Goal: Transaction & Acquisition: Purchase product/service

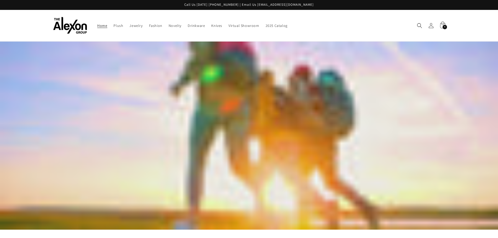
click at [445, 26] on span "4" at bounding box center [444, 27] width 1 height 4
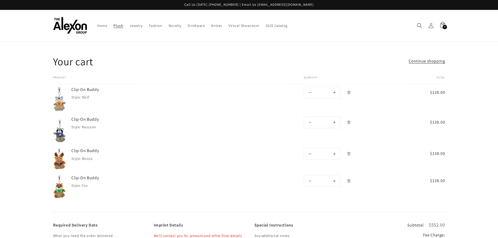
click at [118, 26] on span "Plush" at bounding box center [118, 25] width 10 height 5
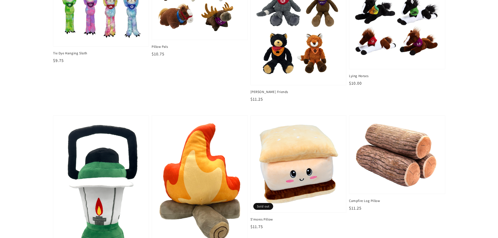
scroll to position [706, 0]
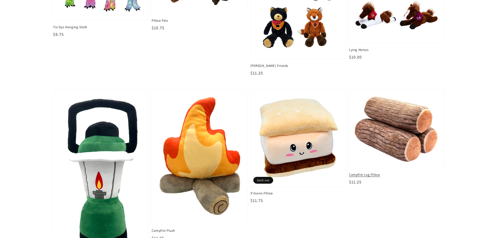
click at [406, 134] on img at bounding box center [397, 129] width 88 height 70
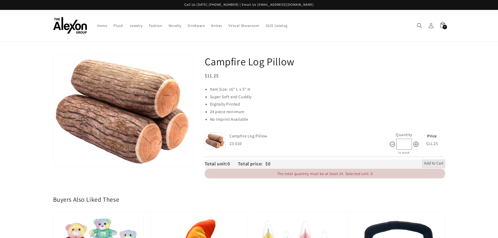
click at [406, 143] on input "*" at bounding box center [404, 144] width 16 height 11
click at [394, 95] on li "Super Soft and Cuddly" at bounding box center [327, 97] width 235 height 8
click at [406, 144] on input "**" at bounding box center [404, 144] width 16 height 11
click at [397, 106] on li "Digitally Printed" at bounding box center [327, 105] width 235 height 8
type input "*"
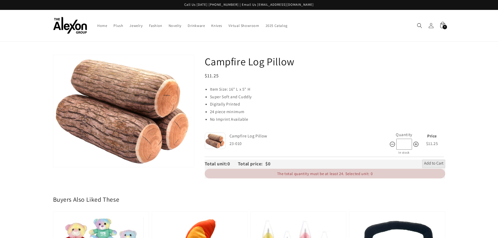
click at [374, 76] on div "Regular price $11.25 Regular price Sale price $11.25 Unit price / per Sale Sold…" at bounding box center [325, 75] width 240 height 7
click at [443, 28] on div "4 96 items" at bounding box center [444, 27] width 4 height 4
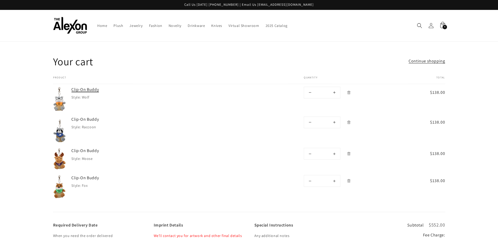
click at [88, 90] on link "Clip-On Buddy" at bounding box center [110, 90] width 78 height 6
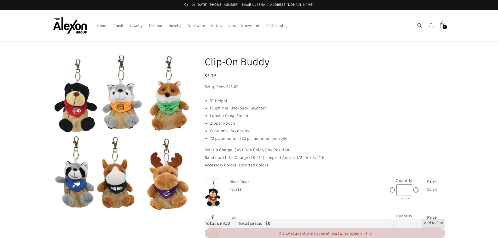
click at [441, 25] on icon at bounding box center [442, 25] width 12 height 12
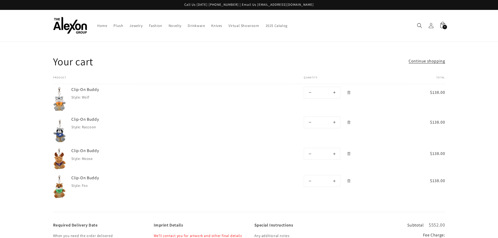
click at [312, 180] on button "Decrease quantity for Clip-On Buddy" at bounding box center [310, 180] width 12 height 11
type input "*"
click at [312, 180] on button "Decrease quantity for Clip-On Buddy" at bounding box center [310, 180] width 12 height 11
click at [312, 180] on form "Product Total Quantity Total Clip-On Buddy Style: Wolf **" at bounding box center [249, 144] width 392 height 136
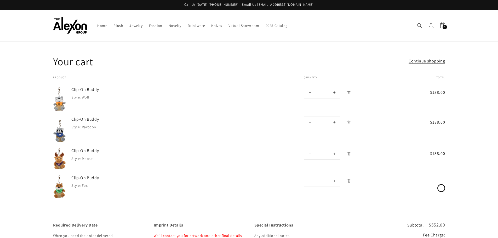
click at [312, 180] on form "Product Total Quantity Total Clip-On Buddy Style: Wolf **" at bounding box center [249, 144] width 392 height 136
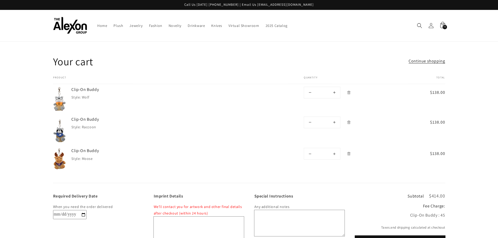
click at [336, 182] on div "Product Total Quantity Total Clip-On Buddy Style: Wolf $138.00" at bounding box center [249, 129] width 392 height 107
click at [123, 26] on link "Plush" at bounding box center [118, 25] width 16 height 11
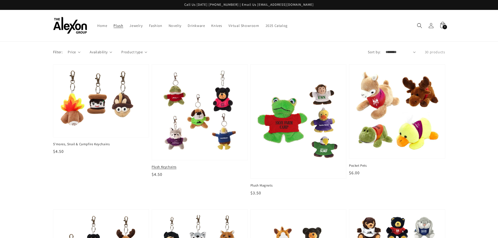
click at [190, 119] on img at bounding box center [200, 112] width 88 height 88
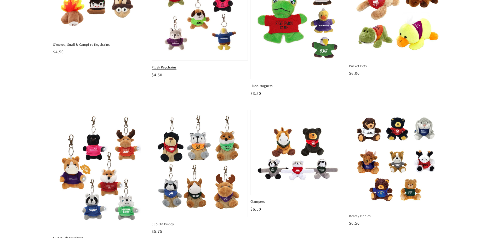
scroll to position [131, 0]
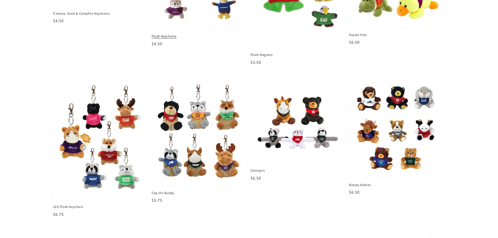
click at [173, 160] on img at bounding box center [199, 132] width 85 height 97
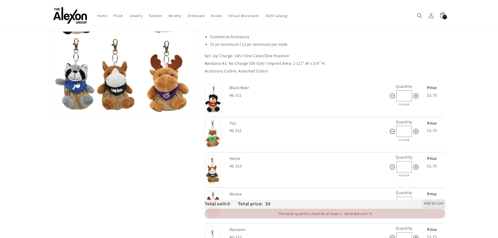
scroll to position [78, 0]
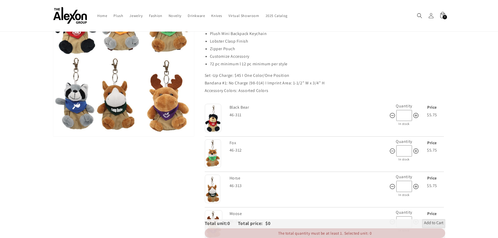
click at [403, 150] on input "*" at bounding box center [404, 150] width 16 height 11
type input "**"
click at [434, 224] on span "Add to Cart" at bounding box center [433, 223] width 19 height 6
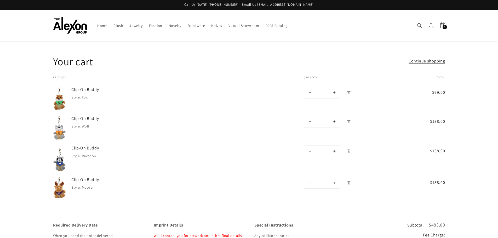
click at [82, 89] on link "Clip-On Buddy" at bounding box center [110, 90] width 78 height 6
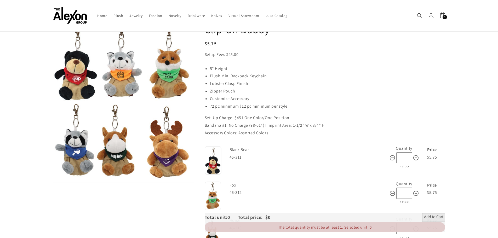
scroll to position [26, 0]
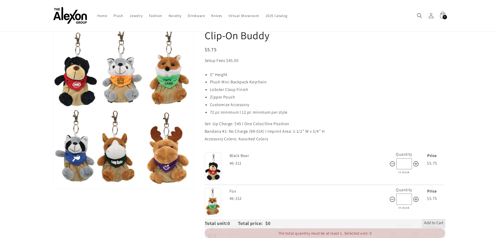
click at [443, 19] on div "4 84 items" at bounding box center [444, 17] width 4 height 4
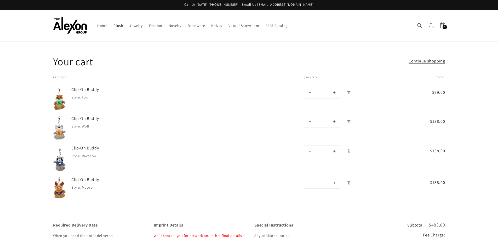
click at [115, 26] on span "Plush" at bounding box center [118, 25] width 10 height 5
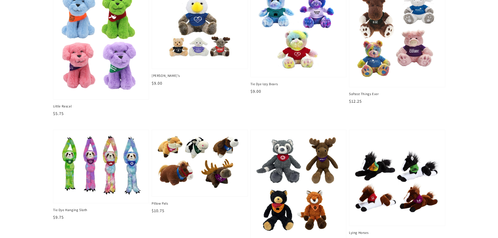
scroll to position [732, 0]
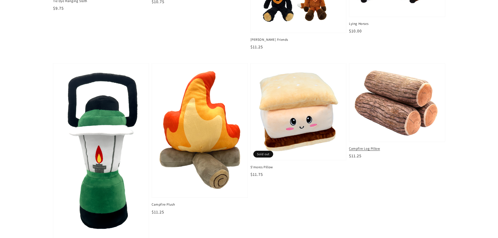
click at [396, 108] on img at bounding box center [397, 103] width 88 height 70
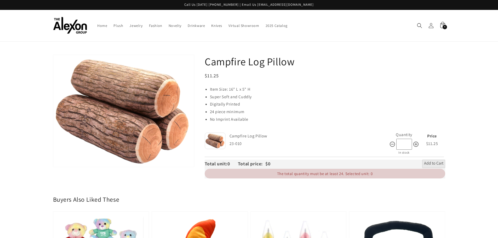
click at [399, 147] on input "*" at bounding box center [404, 144] width 16 height 11
type input "**"
